Goal: Transaction & Acquisition: Purchase product/service

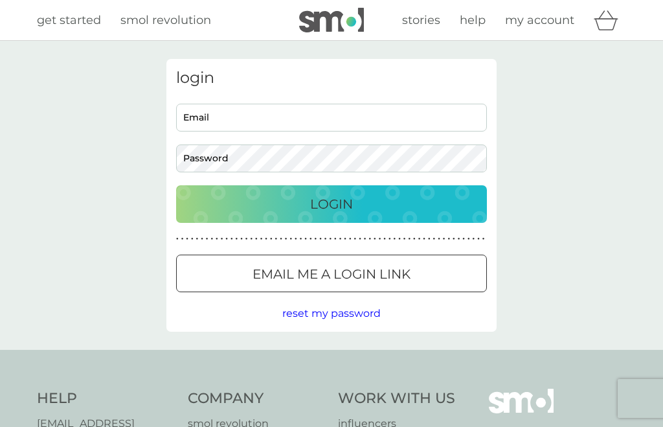
click at [217, 129] on input "Email" at bounding box center [331, 118] width 311 height 28
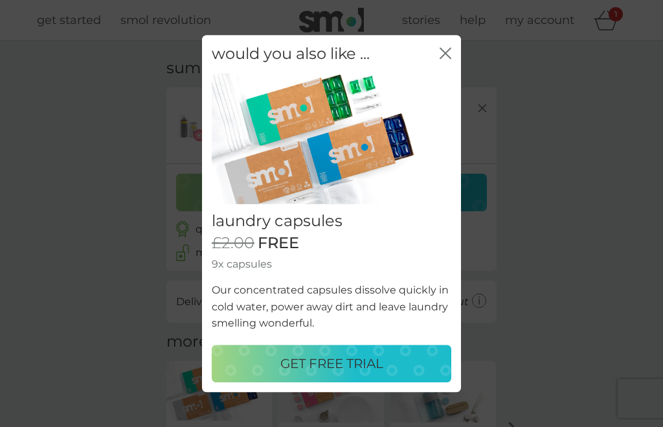
click at [352, 360] on p "GET FREE TRIAL" at bounding box center [331, 363] width 103 height 21
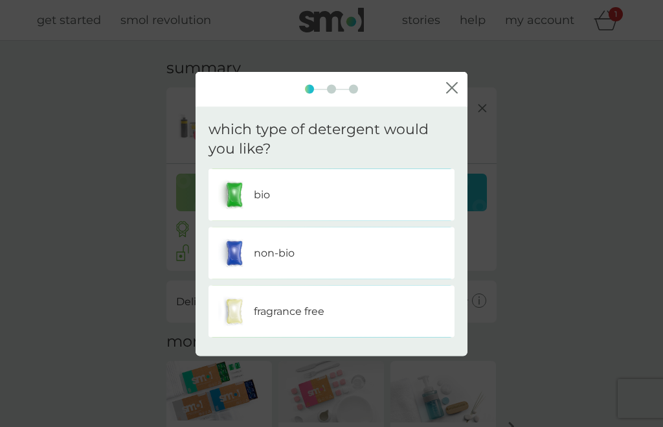
click at [405, 242] on div "non-bio" at bounding box center [331, 253] width 227 height 32
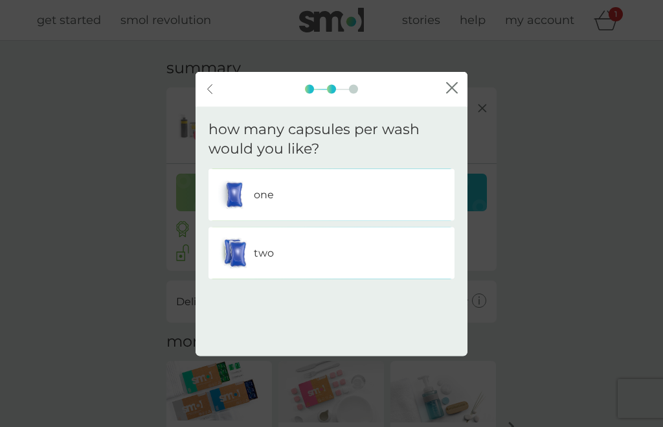
click at [291, 197] on div "one" at bounding box center [331, 195] width 227 height 32
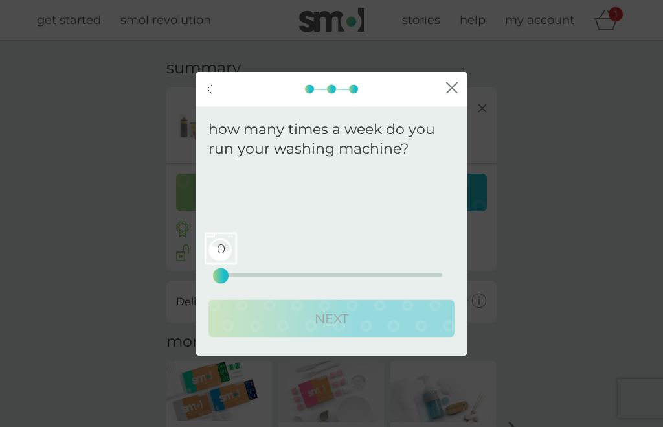
click at [458, 79] on div "back close" at bounding box center [332, 88] width 272 height 35
click at [451, 94] on button "close" at bounding box center [452, 89] width 12 height 14
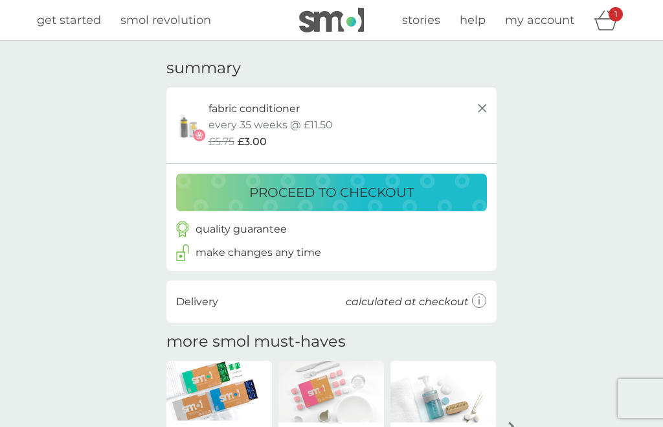
click at [354, 190] on p "proceed to checkout" at bounding box center [331, 192] width 164 height 21
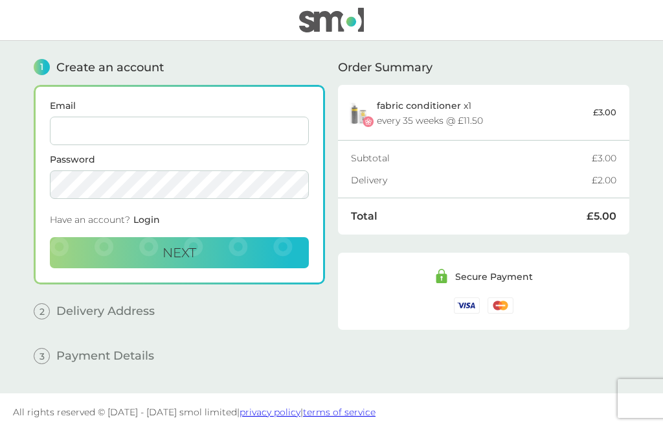
click at [113, 138] on input "Email" at bounding box center [179, 131] width 259 height 28
click at [102, 133] on input "Email" at bounding box center [179, 131] width 259 height 28
click at [76, 124] on input "Email" at bounding box center [179, 131] width 259 height 28
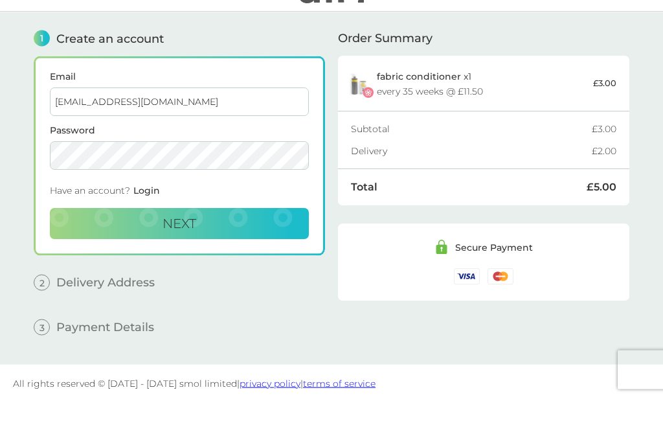
type input "[EMAIL_ADDRESS][DOMAIN_NAME]"
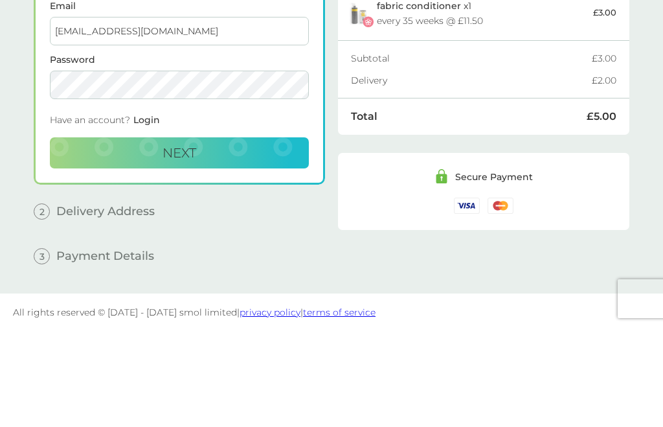
click at [184, 245] on span "Next" at bounding box center [179, 253] width 34 height 16
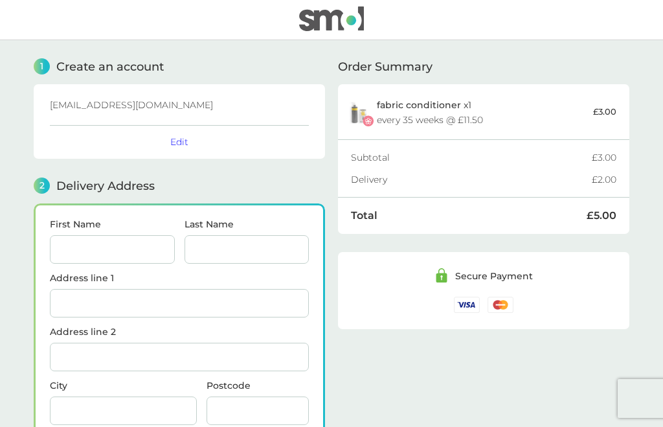
scroll to position [159, 0]
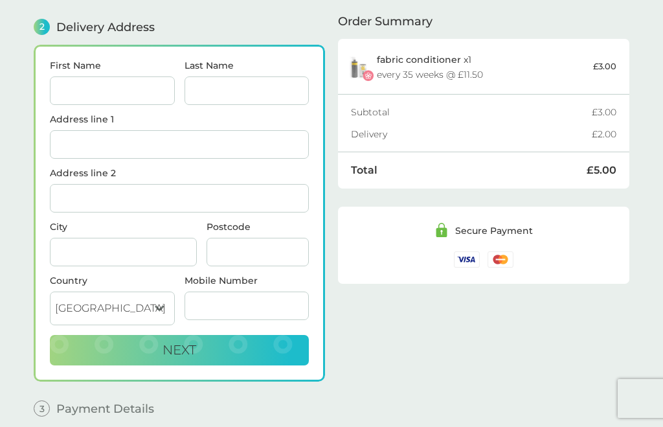
click at [100, 102] on input "First Name" at bounding box center [112, 90] width 125 height 28
click at [223, 84] on input "Last Name" at bounding box center [247, 90] width 125 height 28
click at [97, 86] on input "[PERSON_NAME]" at bounding box center [112, 90] width 125 height 28
type input "[PERSON_NAME]"
click at [221, 98] on input "Last Name" at bounding box center [247, 90] width 125 height 28
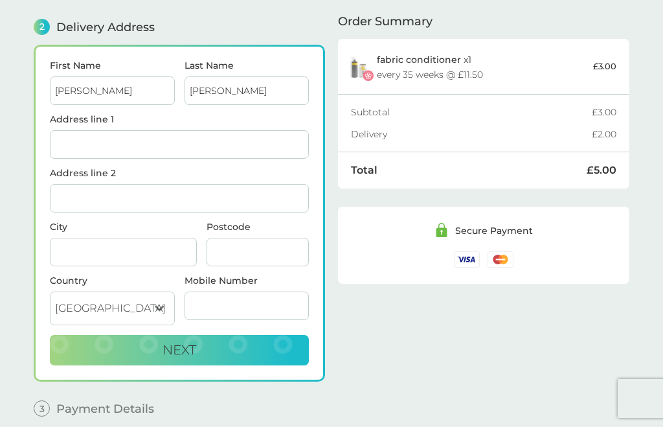
type input "[PERSON_NAME]"
click at [104, 150] on input "Address line 1" at bounding box center [179, 144] width 259 height 28
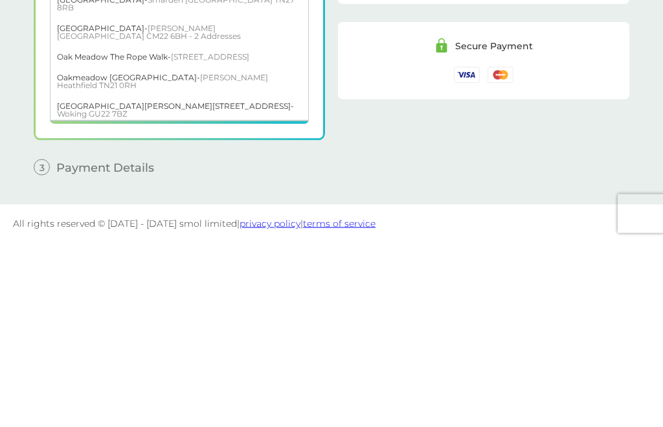
scroll to position [0, 0]
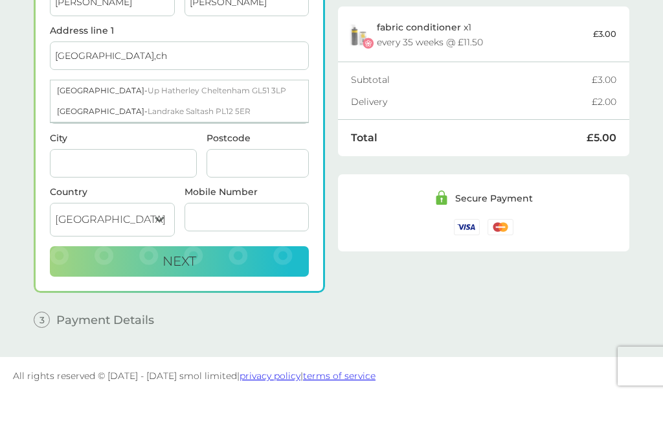
click at [191, 139] on span "Landrake Saltash PL12 5ER" at bounding box center [199, 144] width 103 height 10
type input "[GEOGRAPHIC_DATA], [GEOGRAPHIC_DATA]"
type input "Landrake"
type input "Saltash"
type input "PL12 5ER"
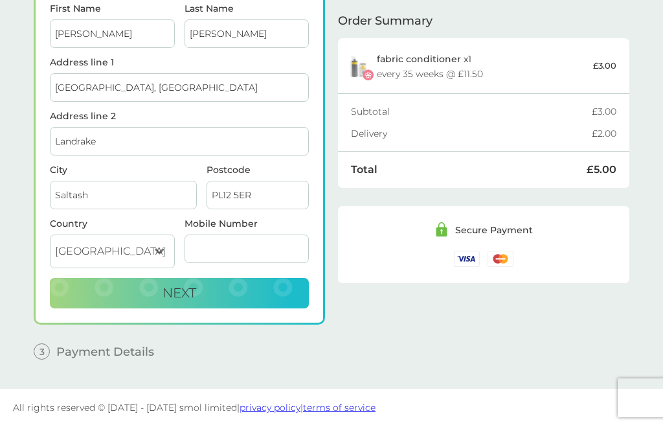
click at [193, 295] on span "Next" at bounding box center [179, 294] width 34 height 16
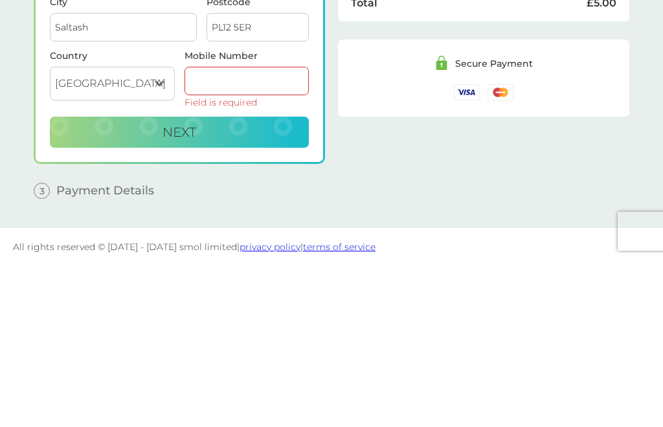
click at [241, 234] on input "Mobile Number" at bounding box center [247, 248] width 125 height 28
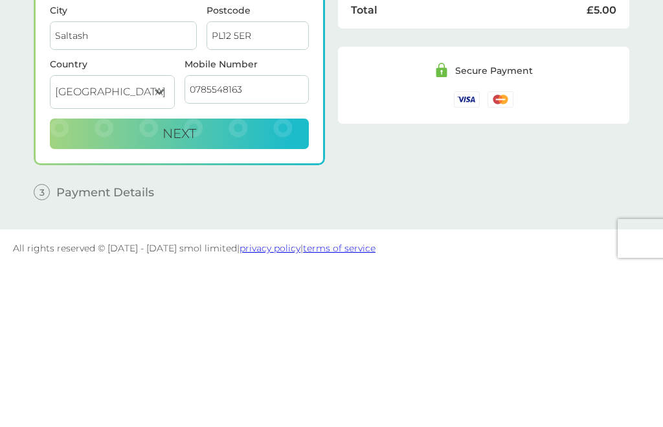
type input "07855481639"
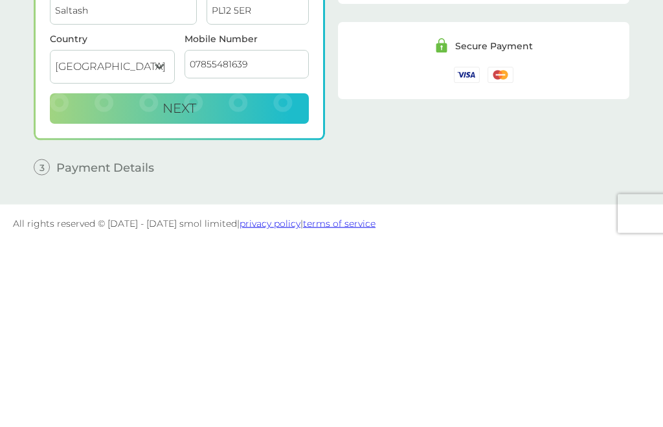
click at [182, 286] on span "Next" at bounding box center [179, 294] width 34 height 16
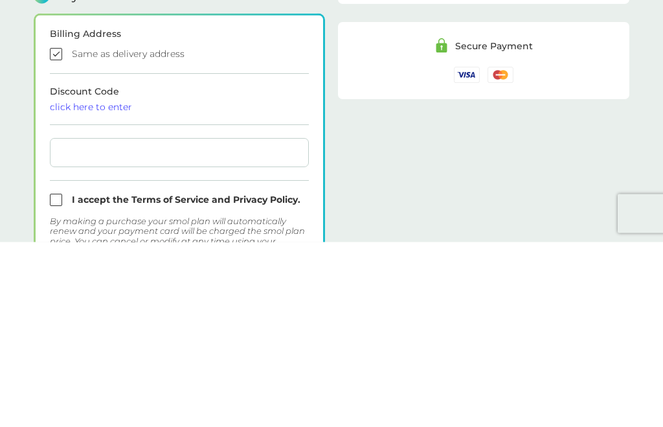
checkbox input "true"
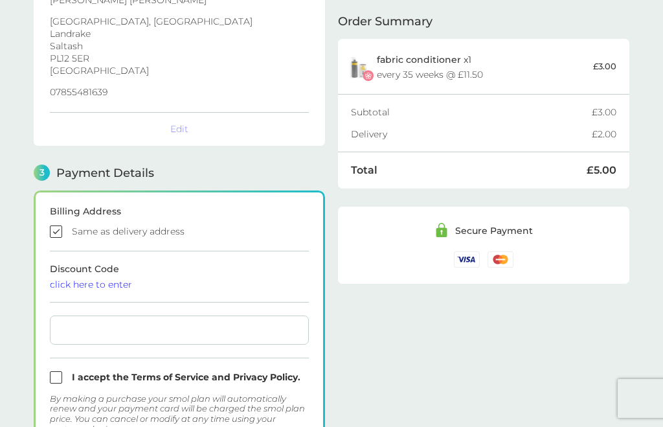
scroll to position [370, 0]
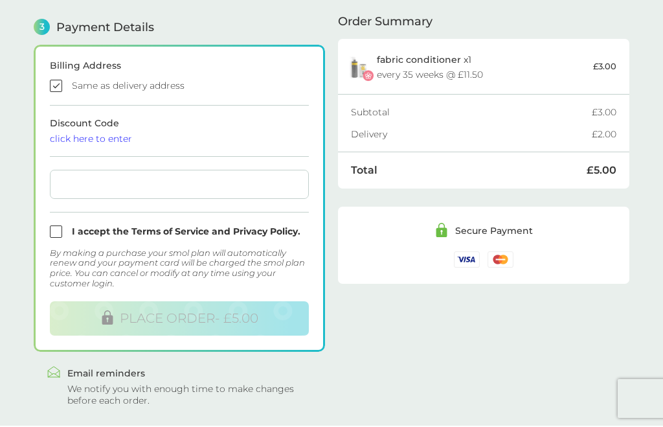
click at [100, 194] on div at bounding box center [179, 184] width 259 height 29
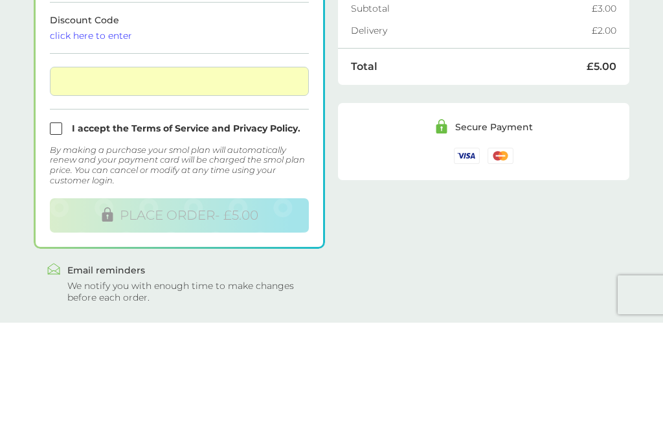
scroll to position [405, 0]
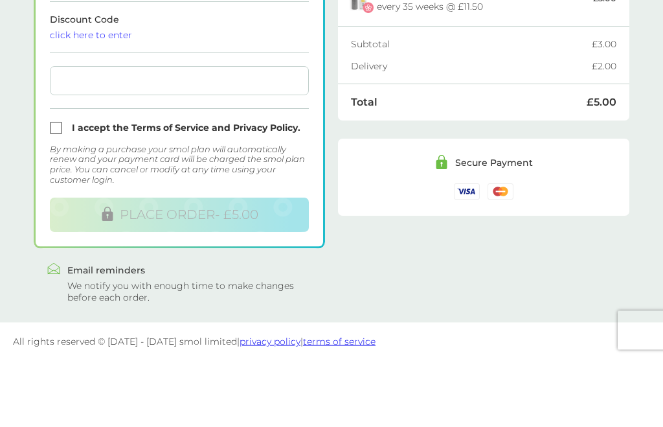
click at [82, 135] on div at bounding box center [179, 149] width 259 height 29
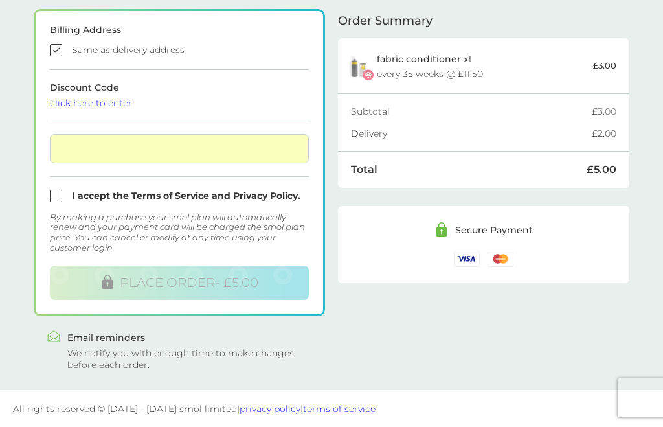
click at [71, 155] on div at bounding box center [179, 149] width 259 height 29
click at [55, 199] on input "checkbox" at bounding box center [179, 196] width 259 height 12
checkbox input "true"
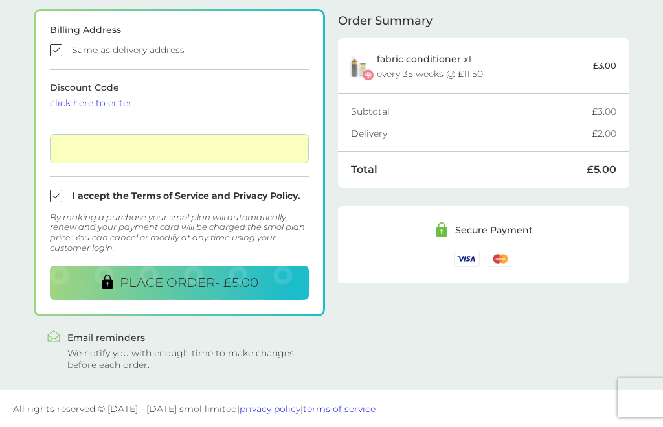
click at [222, 287] on span "PLACE ORDER - £5.00" at bounding box center [189, 283] width 139 height 16
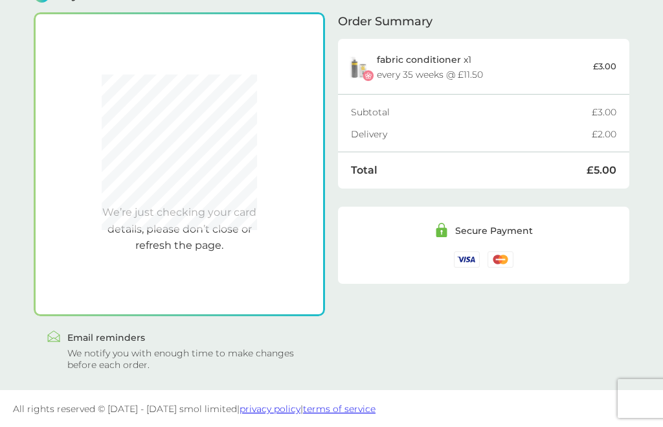
scroll to position [370, 0]
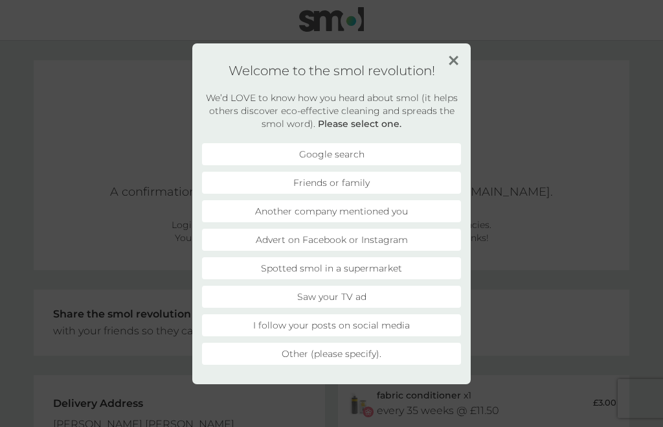
click at [401, 188] on li "Friends or family" at bounding box center [331, 183] width 259 height 22
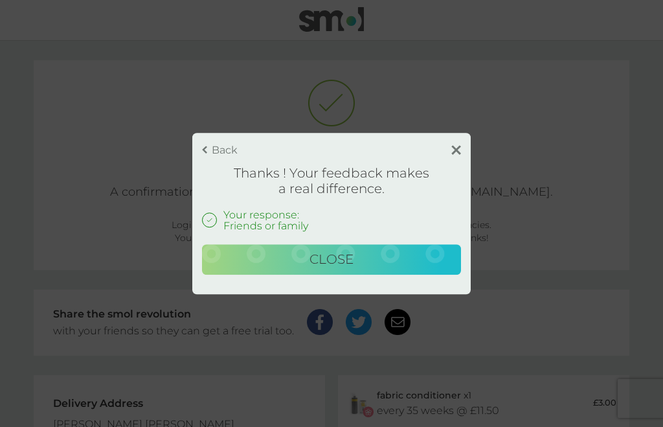
click at [347, 262] on span "Close" at bounding box center [331, 259] width 44 height 16
